Goal: Task Accomplishment & Management: Use online tool/utility

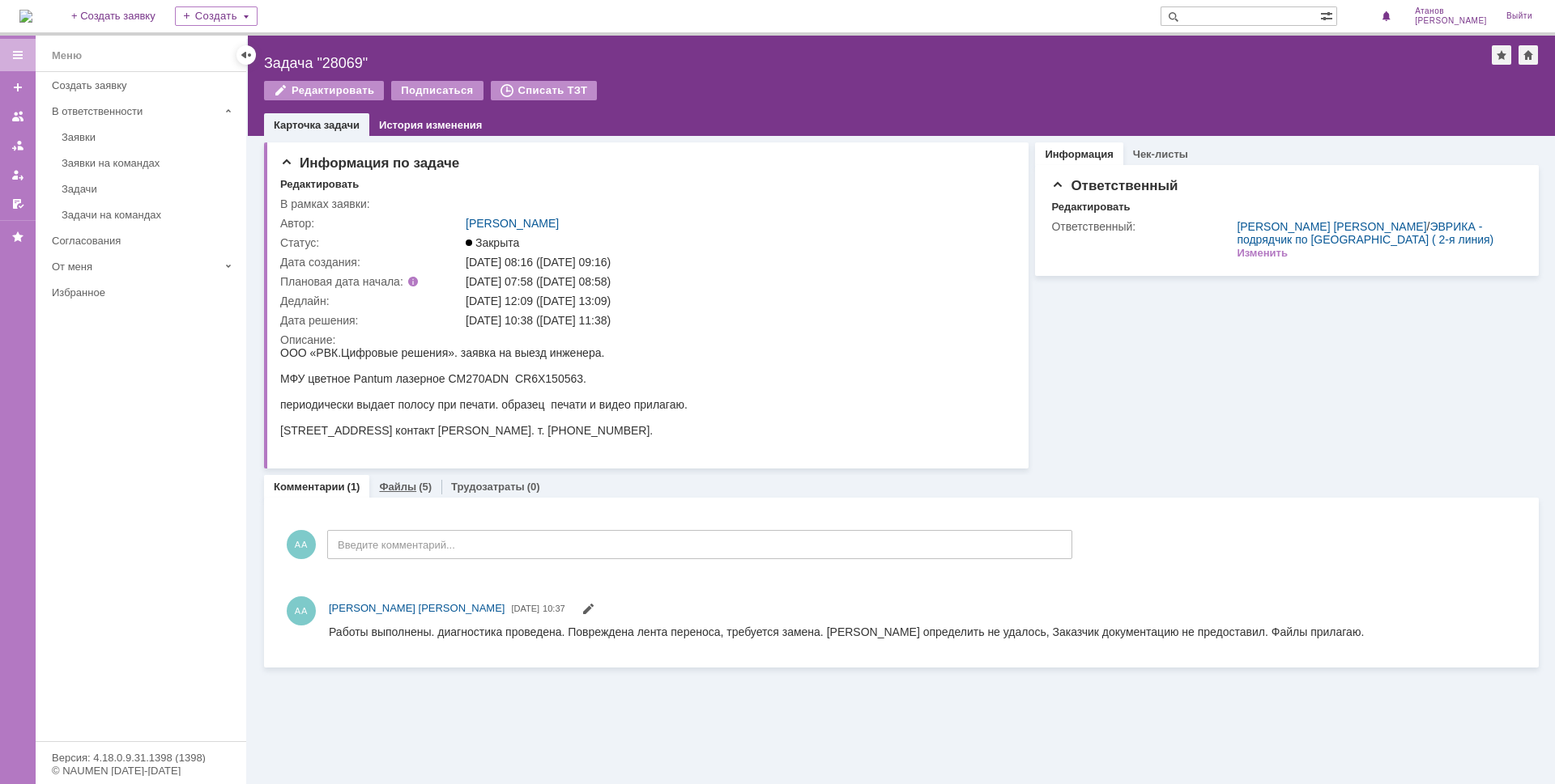
click at [408, 491] on link "Файлы" at bounding box center [397, 487] width 37 height 12
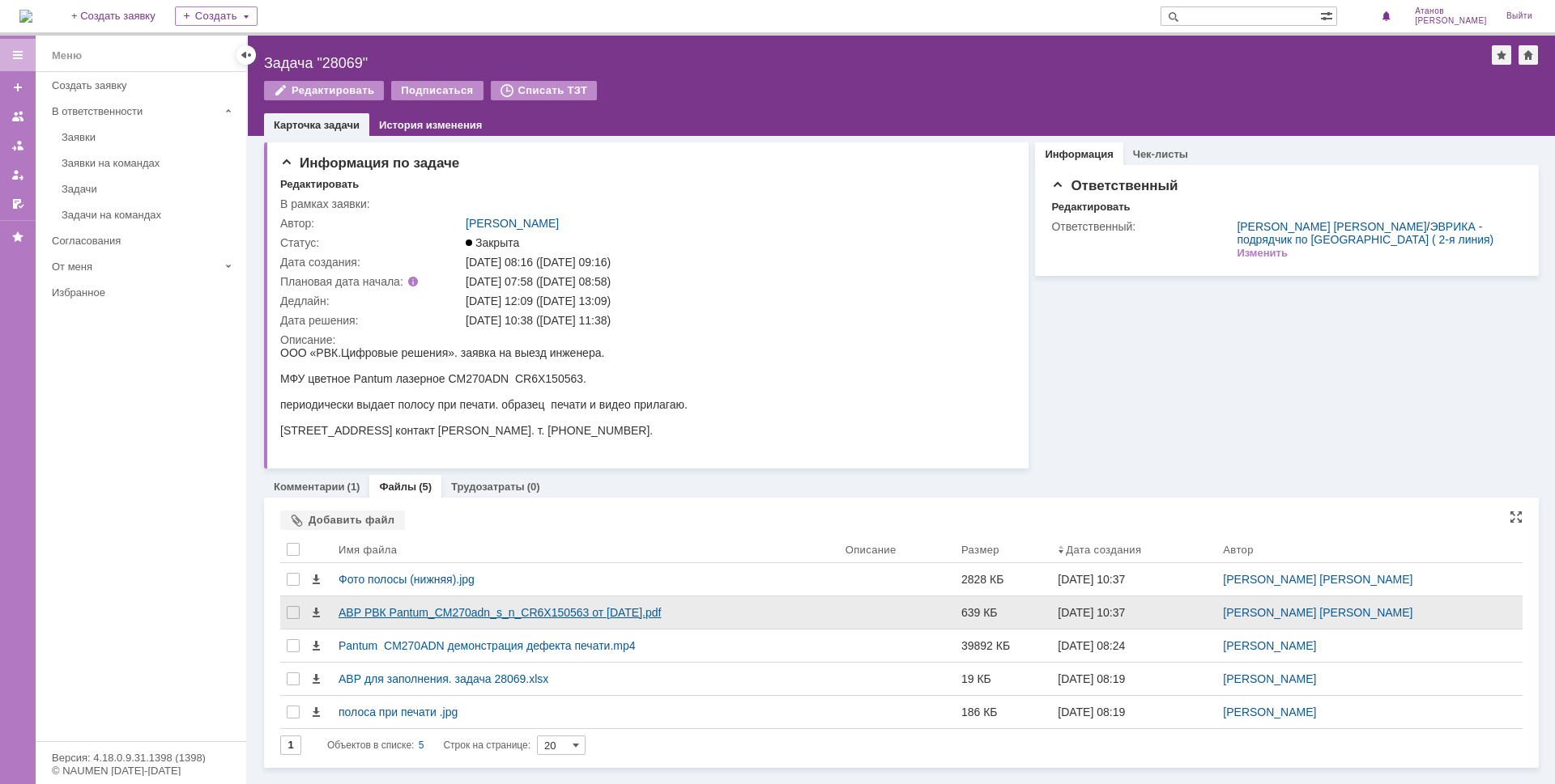
click at [412, 615] on div "АВР РВК Pantum_CM270adn_s_n_CR6X150563 от [DATE].pdf" at bounding box center [586, 612] width 494 height 13
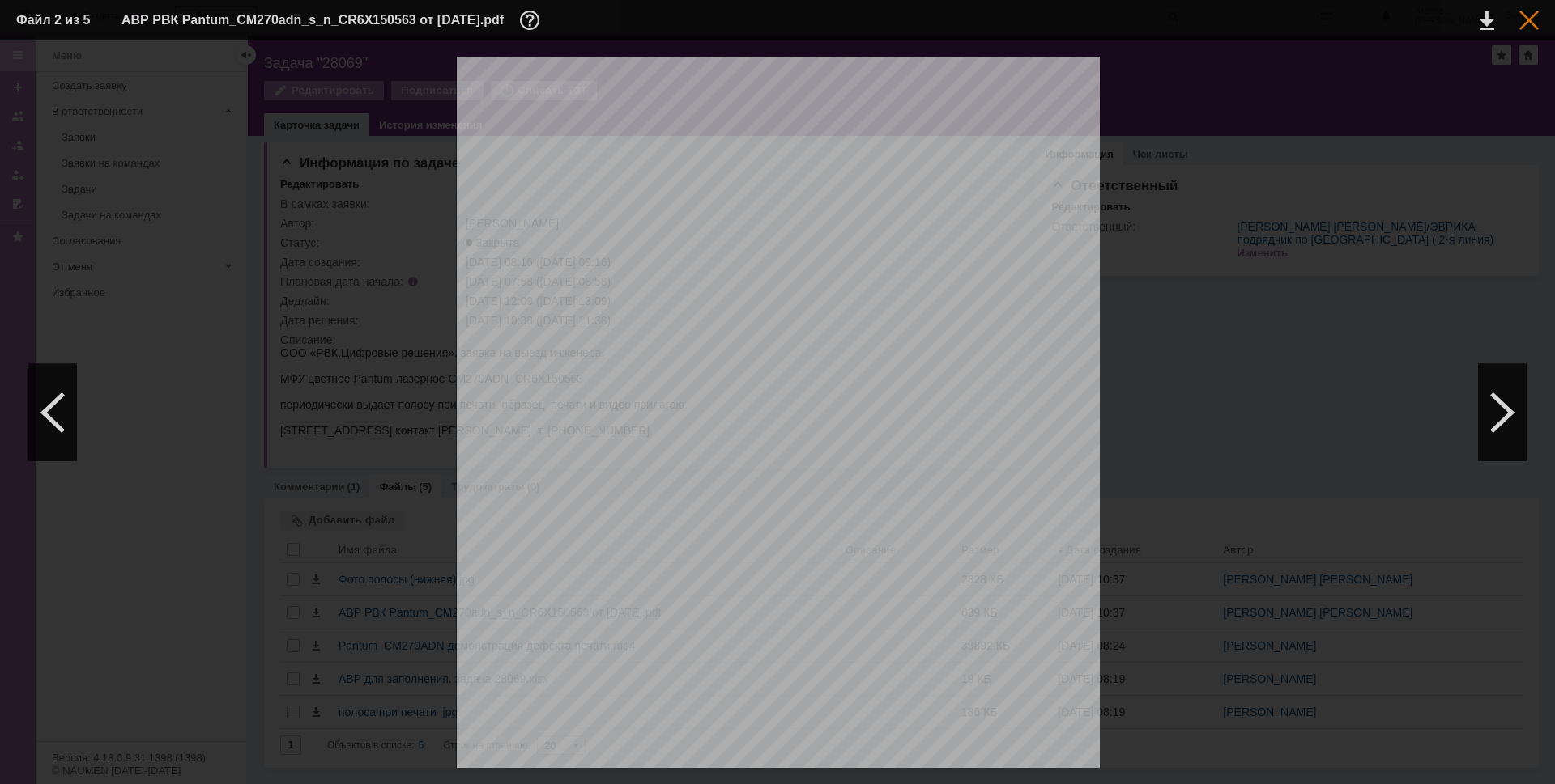
click at [1536, 18] on div at bounding box center [1529, 21] width 20 height 20
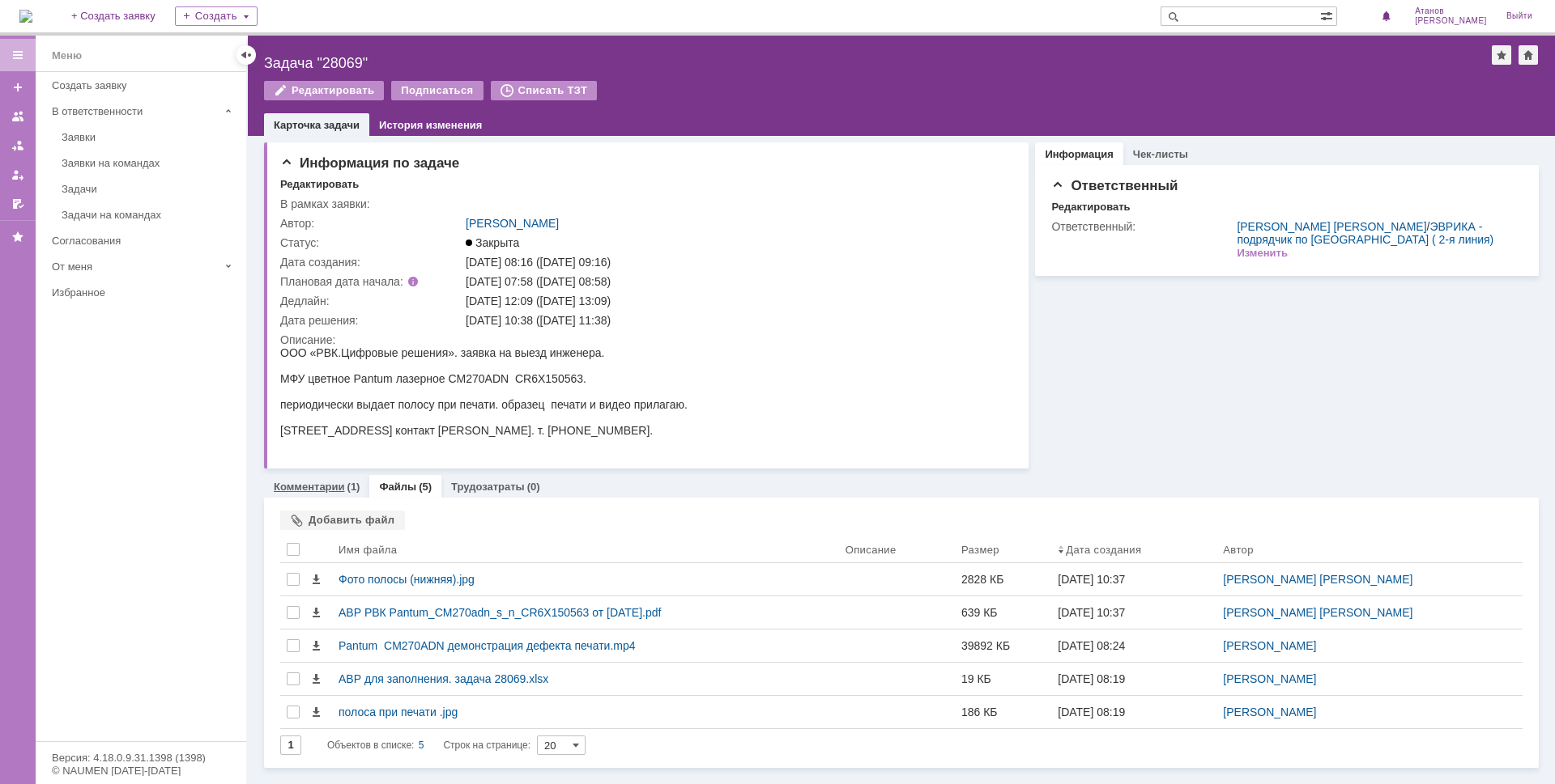
click at [327, 486] on link "Комментарии" at bounding box center [309, 487] width 72 height 12
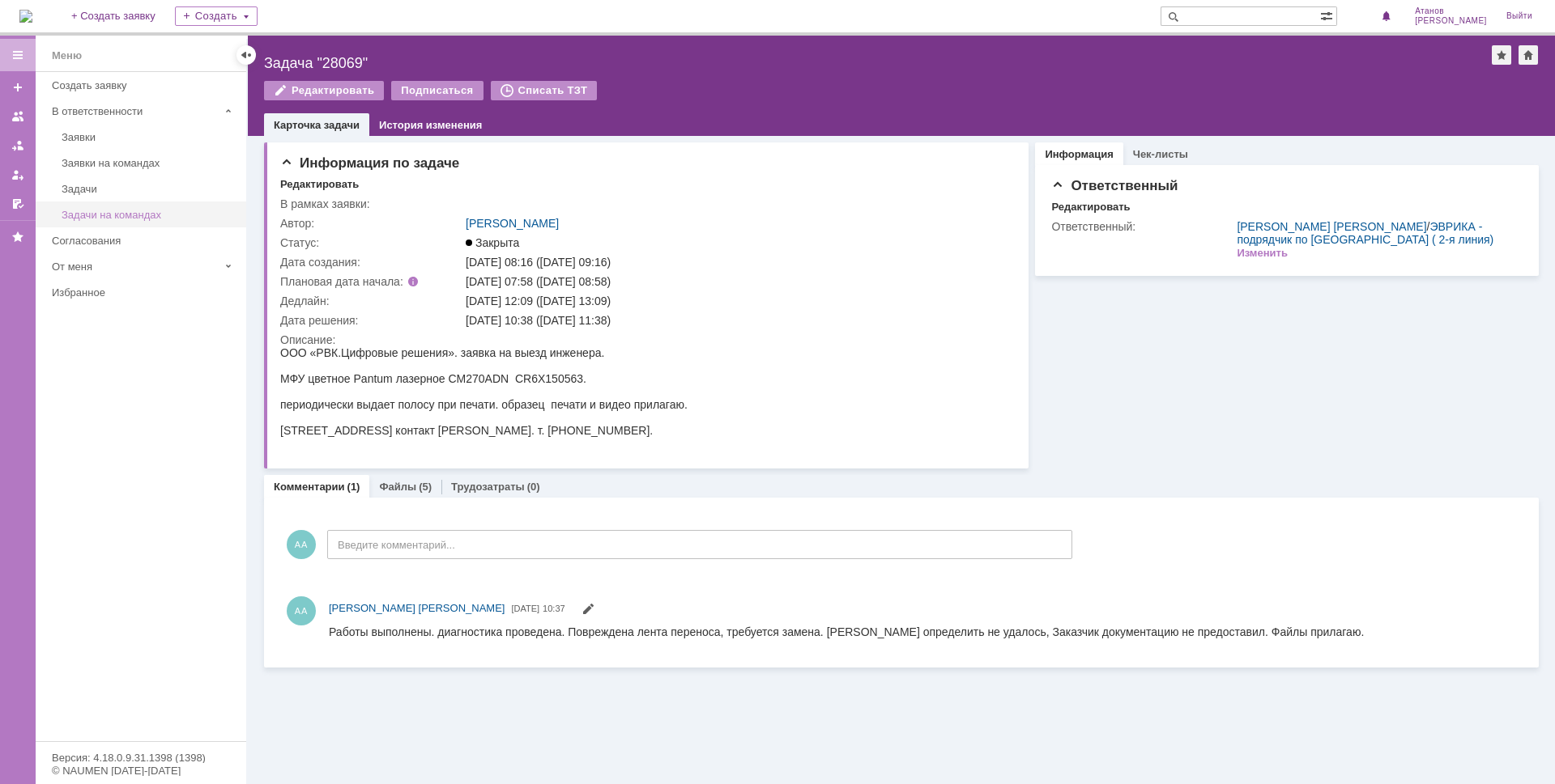
click at [93, 215] on div "Задачи на командах" at bounding box center [149, 215] width 175 height 12
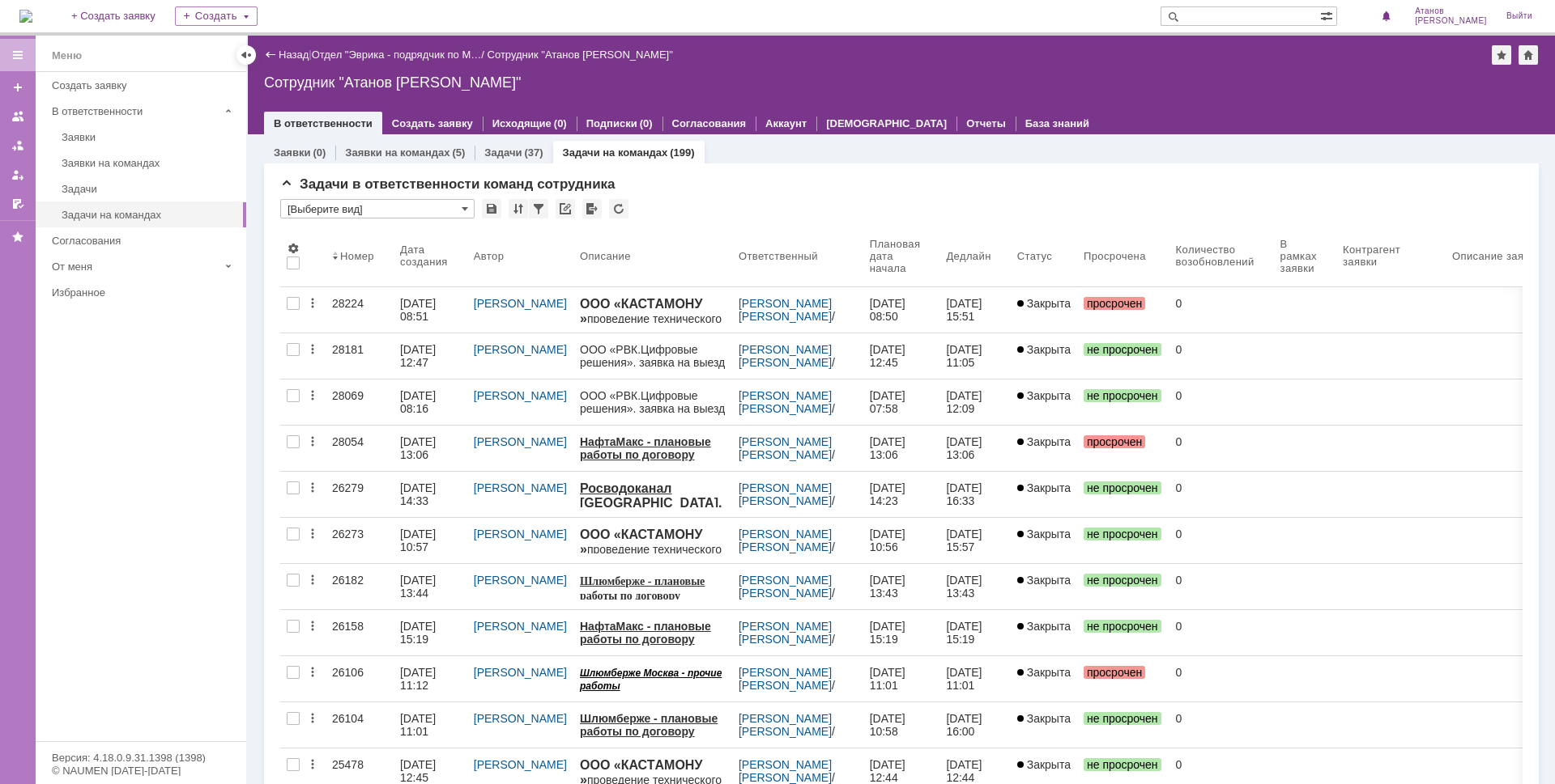
click at [355, 346] on div "28181" at bounding box center [359, 349] width 55 height 13
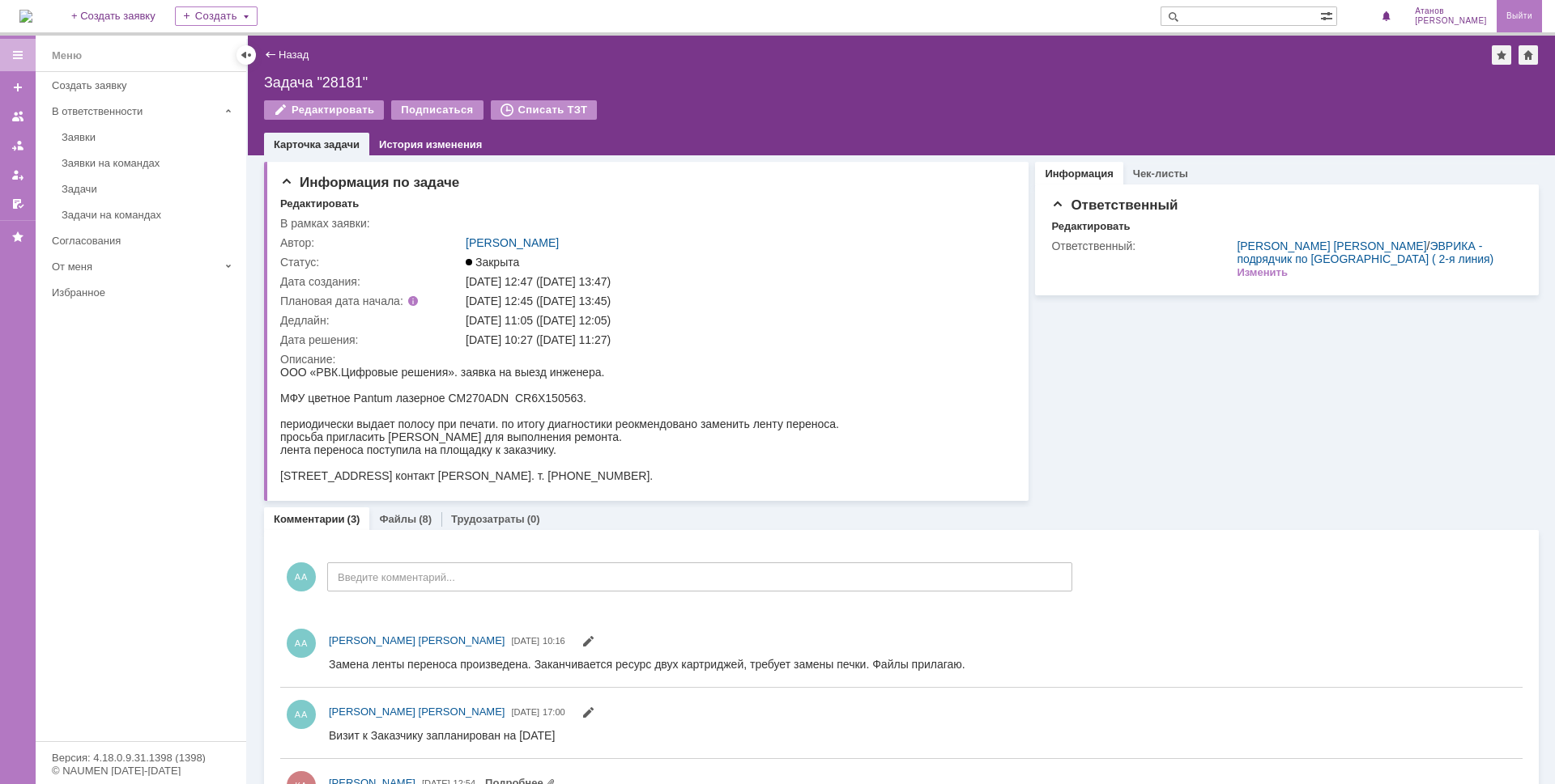
click at [1522, 18] on link "Выйти" at bounding box center [1519, 16] width 46 height 33
